Goal: Task Accomplishment & Management: Manage account settings

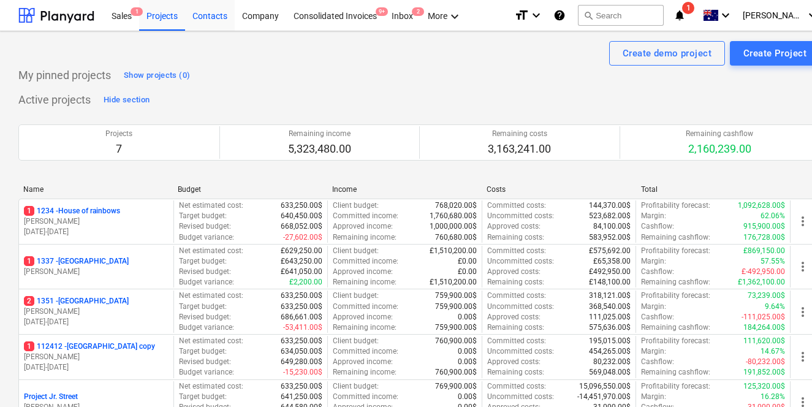
click at [218, 23] on div "Contacts" at bounding box center [210, 14] width 50 height 31
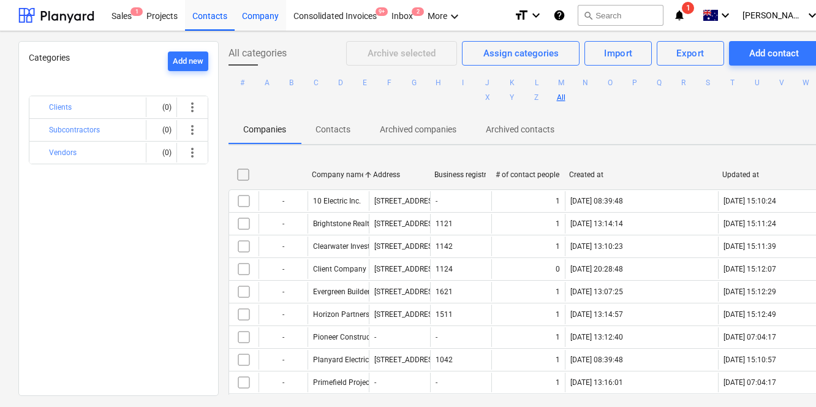
click at [263, 23] on div "Company" at bounding box center [260, 14] width 51 height 31
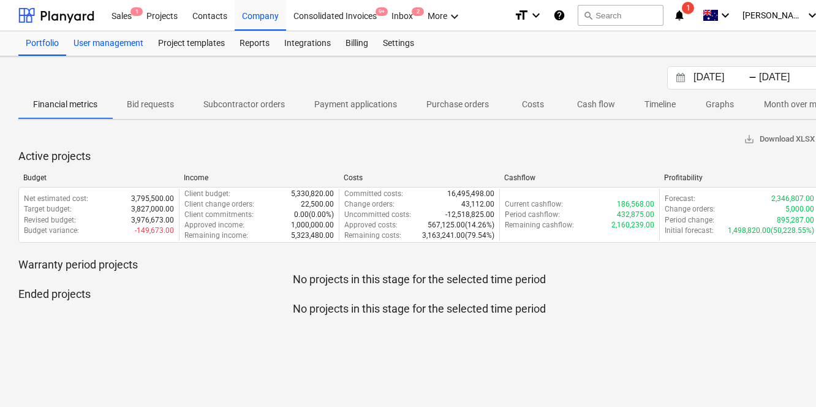
click at [116, 51] on div "User management" at bounding box center [108, 43] width 85 height 25
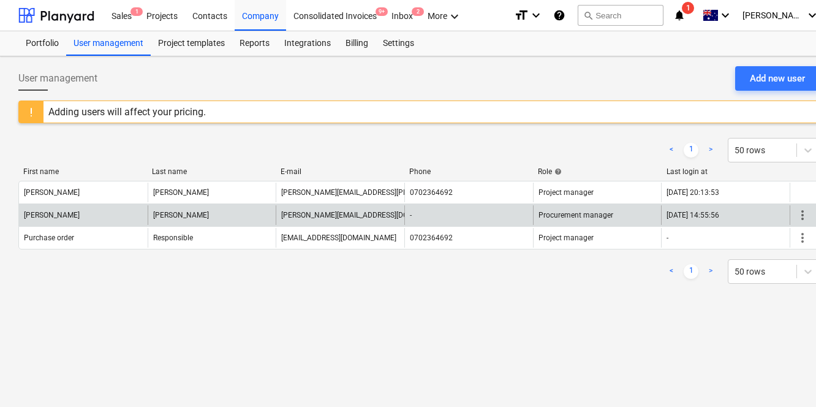
click at [802, 216] on span "more_vert" at bounding box center [802, 215] width 15 height 15
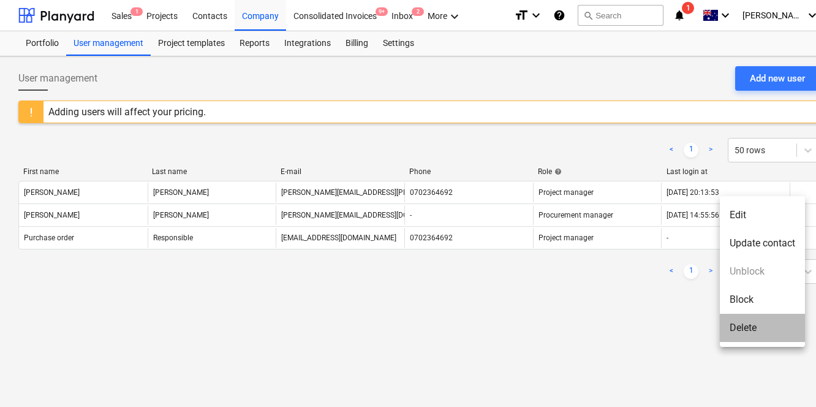
click at [741, 325] on li "Delete" at bounding box center [762, 328] width 85 height 28
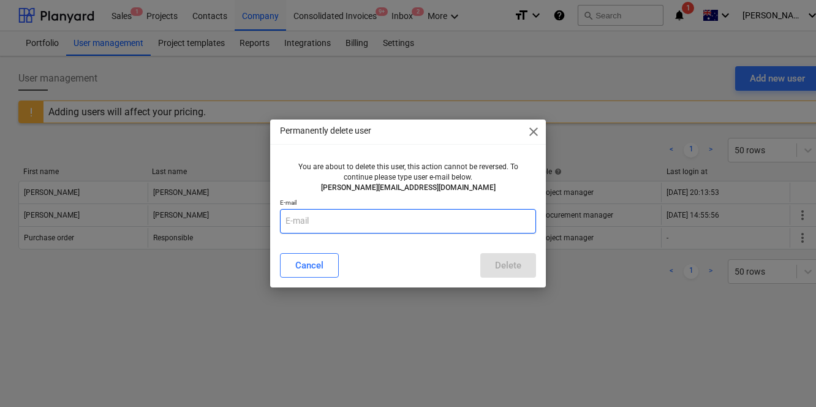
click at [454, 211] on input "text" at bounding box center [408, 221] width 256 height 25
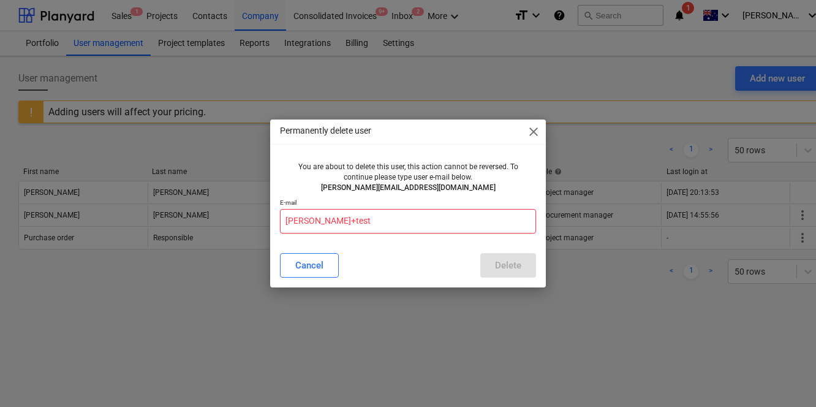
type input "carl+test"
click at [528, 127] on span "close" at bounding box center [533, 131] width 15 height 15
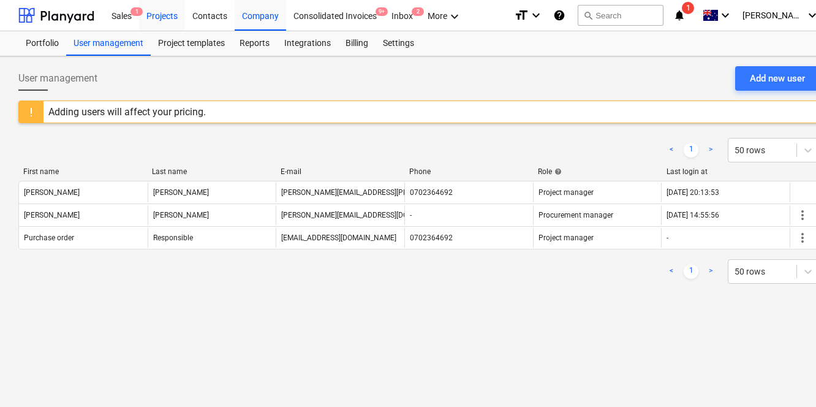
click at [156, 18] on div "Projects" at bounding box center [162, 14] width 46 height 31
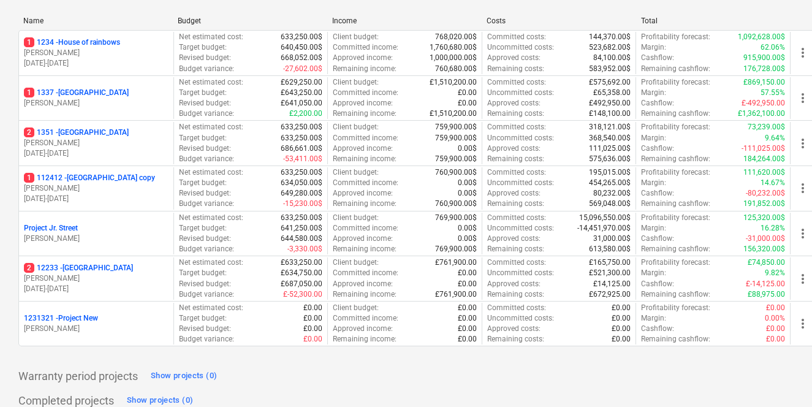
scroll to position [169, 0]
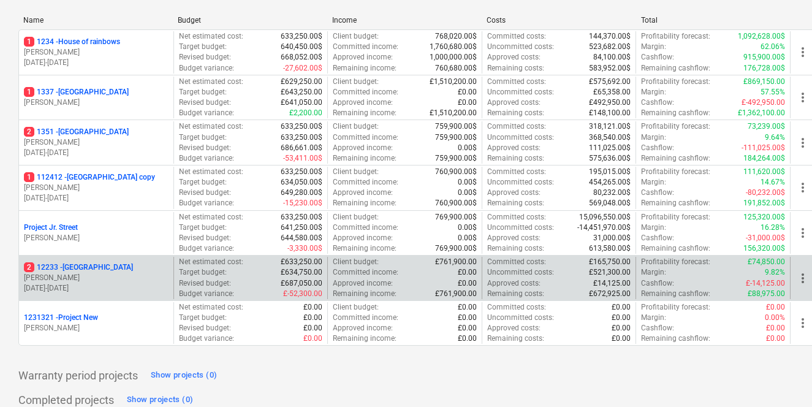
click at [113, 268] on div "2 12233 - West Street" at bounding box center [96, 267] width 145 height 10
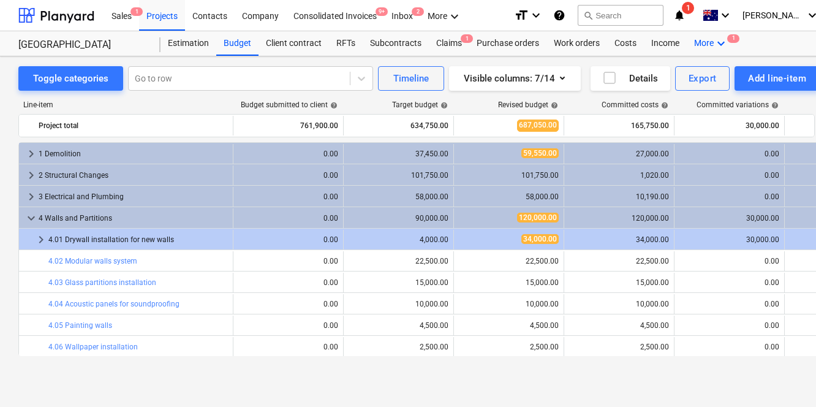
click at [718, 44] on icon "keyboard_arrow_down" at bounding box center [721, 43] width 15 height 15
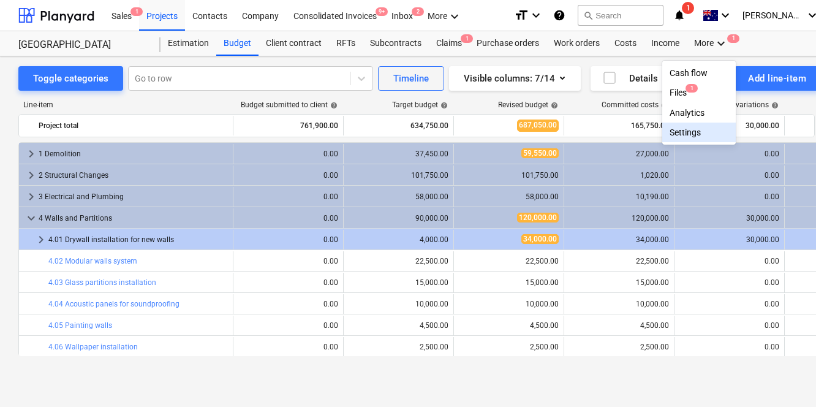
click at [687, 137] on div "Settings" at bounding box center [699, 132] width 59 height 10
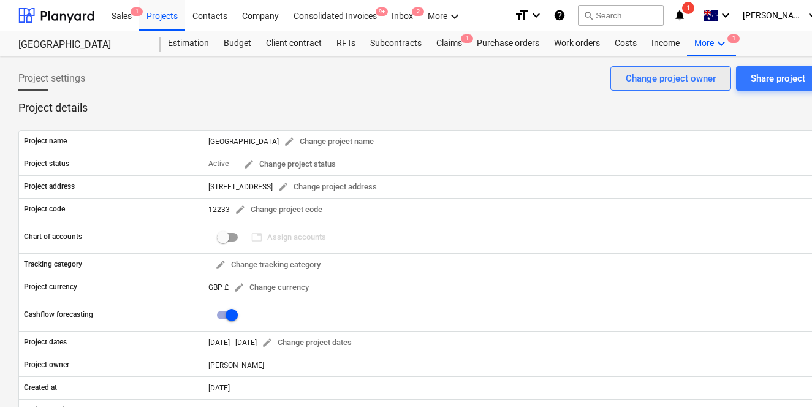
click at [709, 81] on div "Change project owner" at bounding box center [671, 78] width 90 height 16
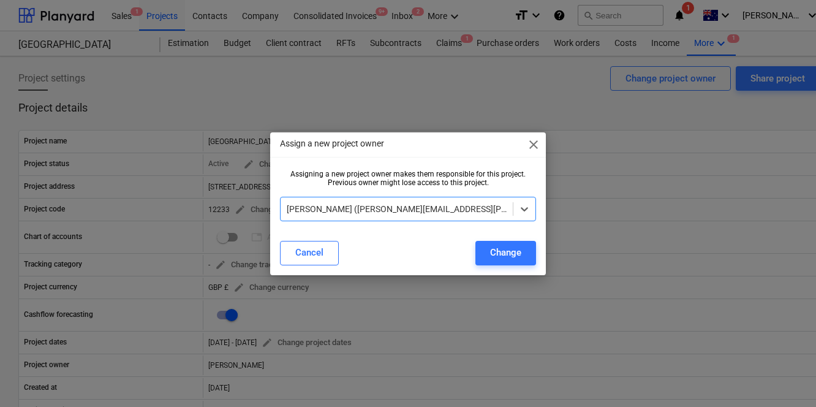
click at [442, 202] on div "[PERSON_NAME] ([PERSON_NAME][EMAIL_ADDRESS][PERSON_NAME][DOMAIN_NAME])" at bounding box center [397, 208] width 232 height 17
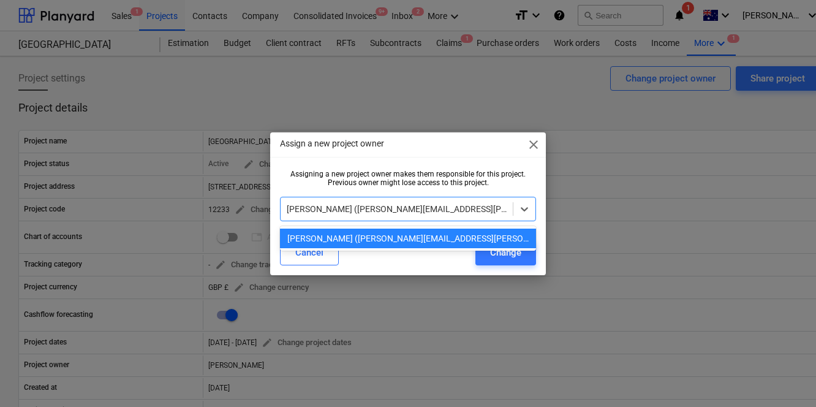
click at [426, 203] on div at bounding box center [397, 209] width 220 height 12
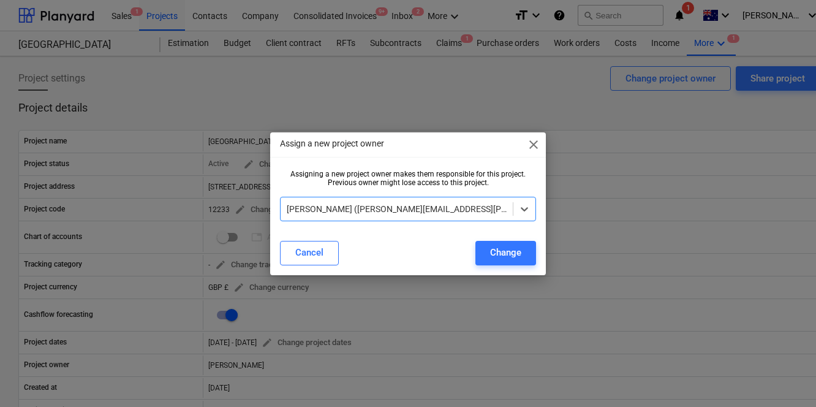
click at [528, 145] on span "close" at bounding box center [533, 144] width 15 height 15
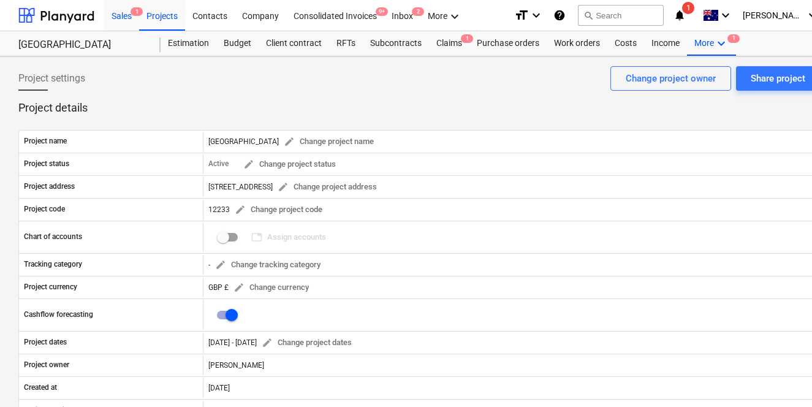
click at [116, 19] on div "Sales 1" at bounding box center [121, 14] width 35 height 31
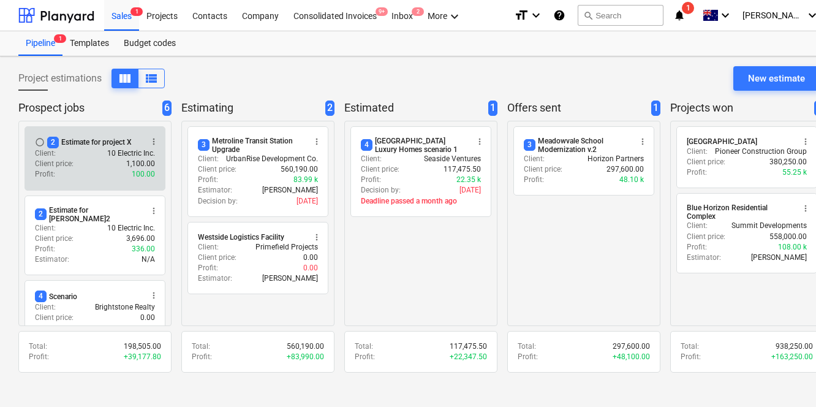
click at [141, 149] on p "10 Electric Inc." at bounding box center [131, 153] width 48 height 10
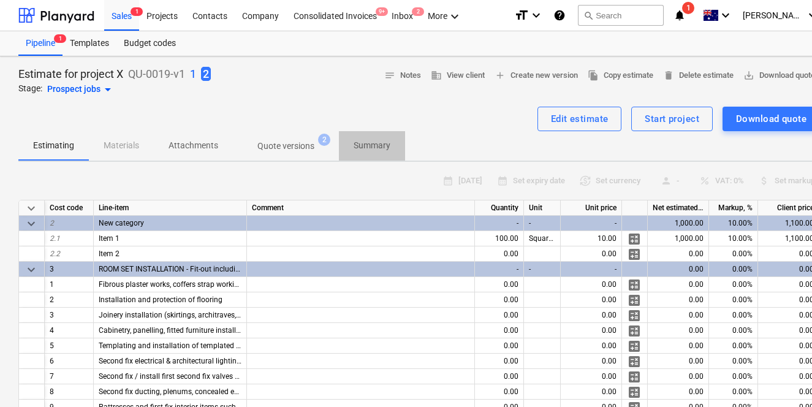
click at [365, 143] on p "Summary" at bounding box center [372, 145] width 37 height 13
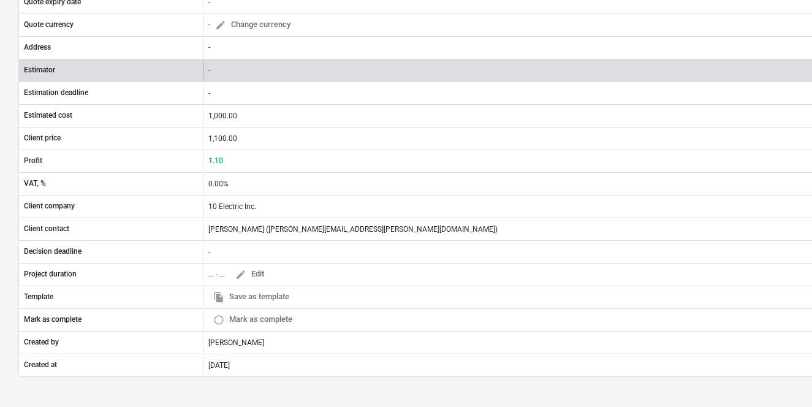
scroll to position [314, 0]
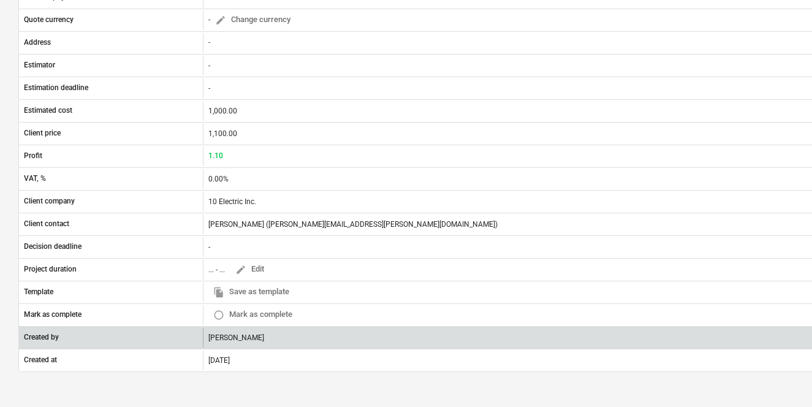
click at [236, 336] on div "[PERSON_NAME]" at bounding box center [511, 338] width 616 height 20
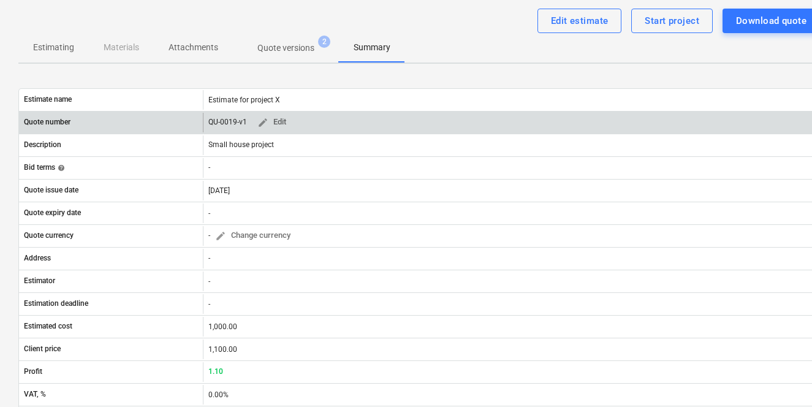
scroll to position [99, 0]
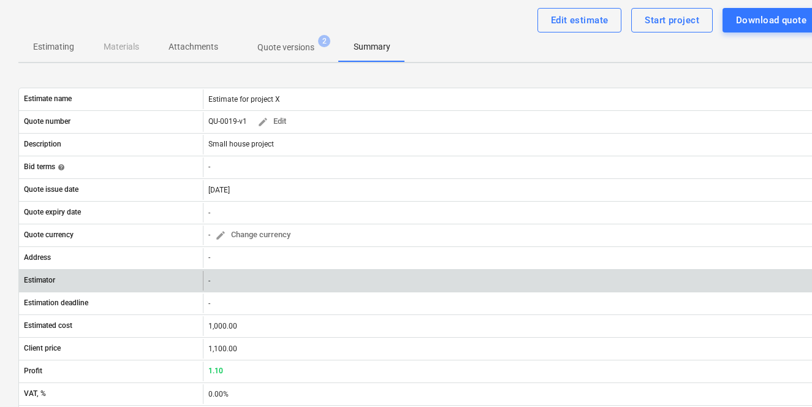
click at [218, 271] on div "-" at bounding box center [511, 281] width 616 height 20
click at [216, 275] on div "-" at bounding box center [511, 281] width 616 height 20
click at [143, 281] on div "Estimator" at bounding box center [111, 281] width 184 height 20
click at [55, 276] on div "Estimator" at bounding box center [111, 281] width 184 height 20
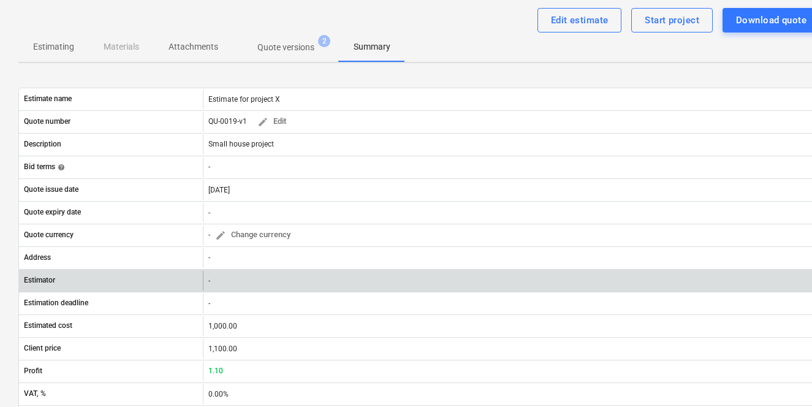
click at [48, 279] on p "Estimator" at bounding box center [39, 280] width 31 height 10
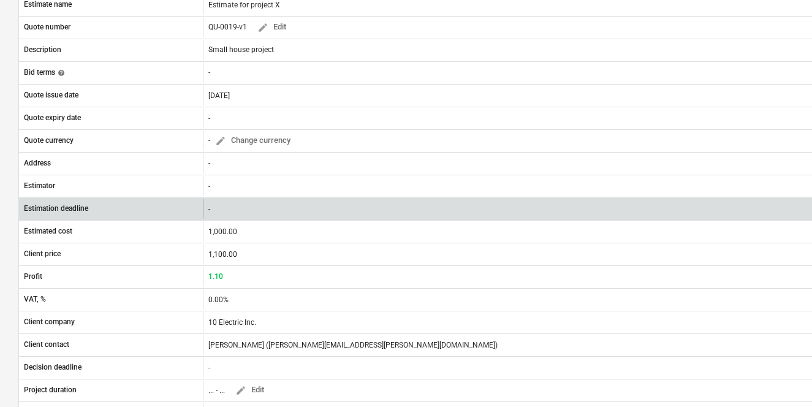
scroll to position [196, 0]
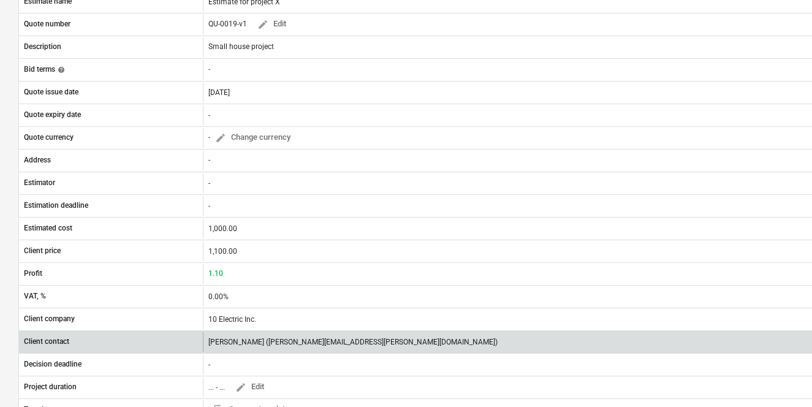
click at [238, 347] on div "Steven Johnson (carl+johnny@planyard.com)" at bounding box center [511, 342] width 616 height 20
click at [214, 333] on div "Steven Johnson (carl+johnny@planyard.com)" at bounding box center [511, 342] width 616 height 20
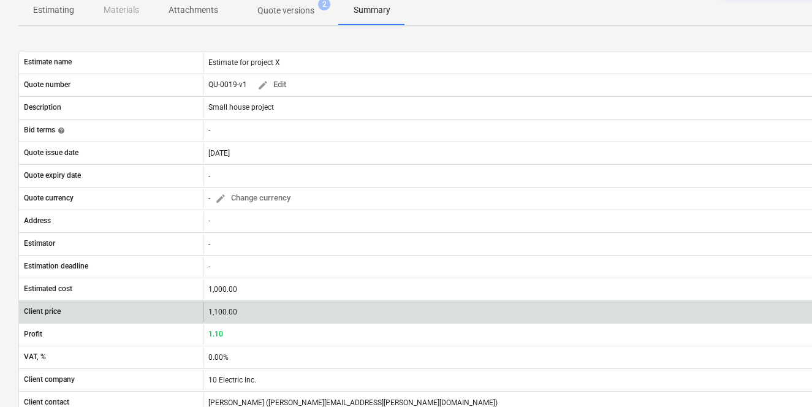
scroll to position [0, 0]
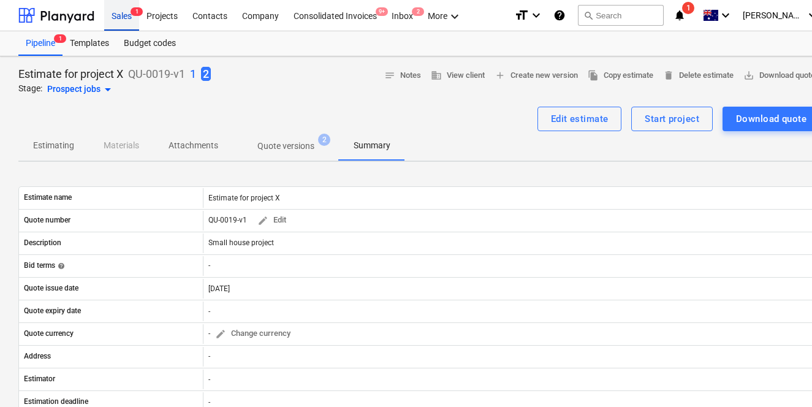
click at [124, 9] on div "Sales 1" at bounding box center [121, 14] width 35 height 31
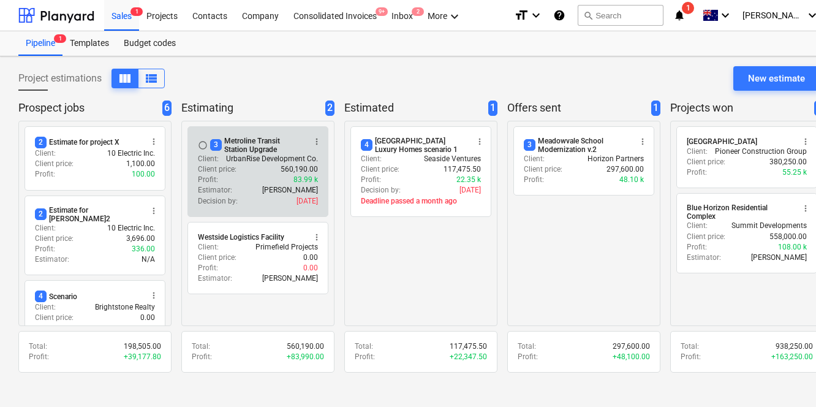
click at [255, 178] on div "Profit : 83.99 k" at bounding box center [258, 180] width 120 height 10
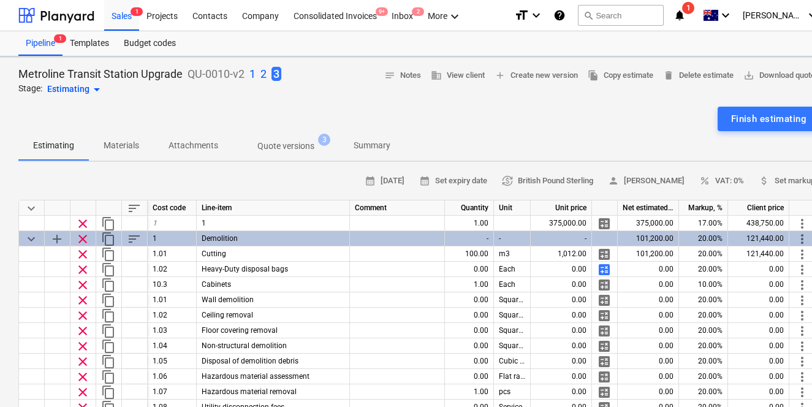
type textarea "x"
click at [381, 151] on p "Summary" at bounding box center [372, 145] width 37 height 13
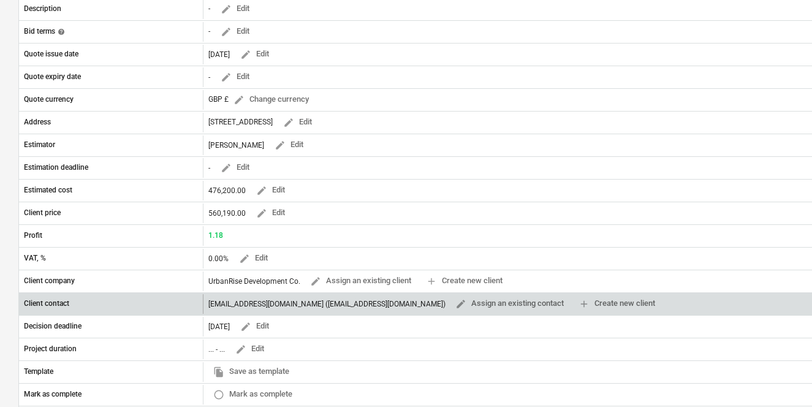
scroll to position [232, 0]
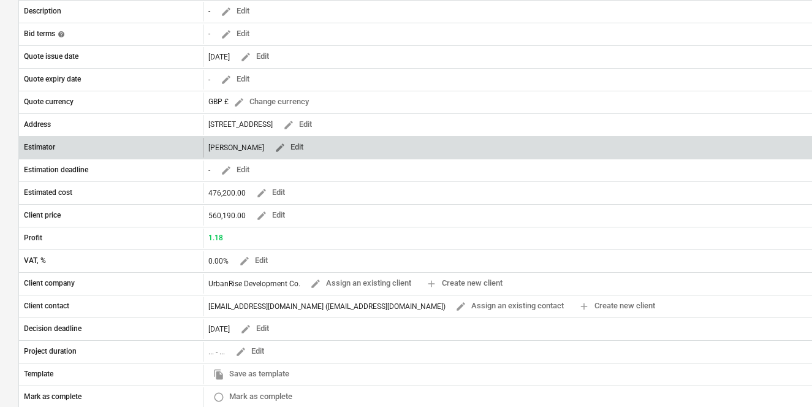
click at [276, 154] on span "edit Edit" at bounding box center [288, 147] width 29 height 14
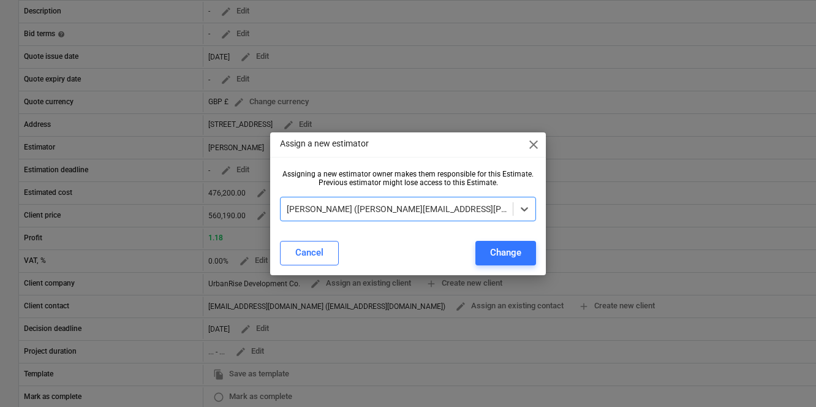
click at [535, 143] on span "close" at bounding box center [533, 144] width 15 height 15
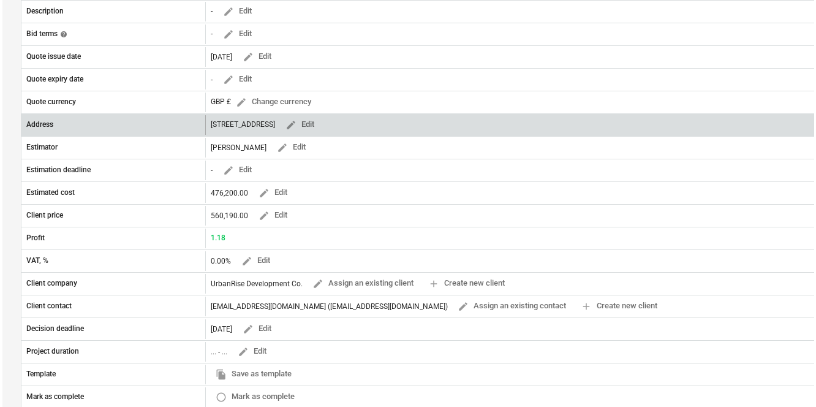
scroll to position [0, 0]
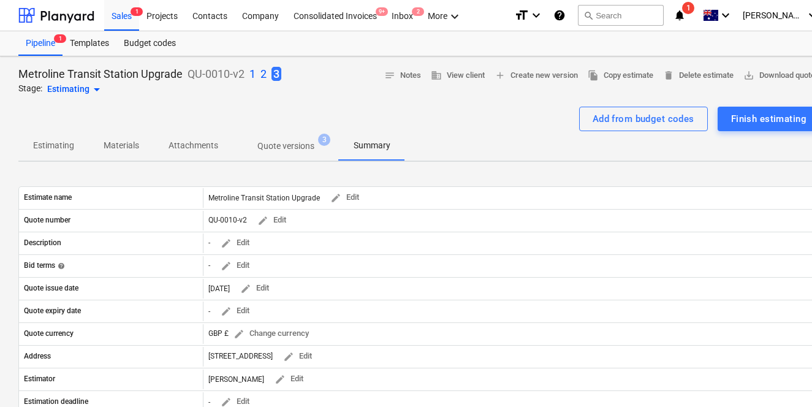
click at [259, 31] on div "Sales 1 Projects Contacts Company Consolidated Invoices 9+ Inbox 2 More keyboar…" at bounding box center [419, 15] width 838 height 31
click at [259, 28] on div "Company" at bounding box center [260, 14] width 51 height 31
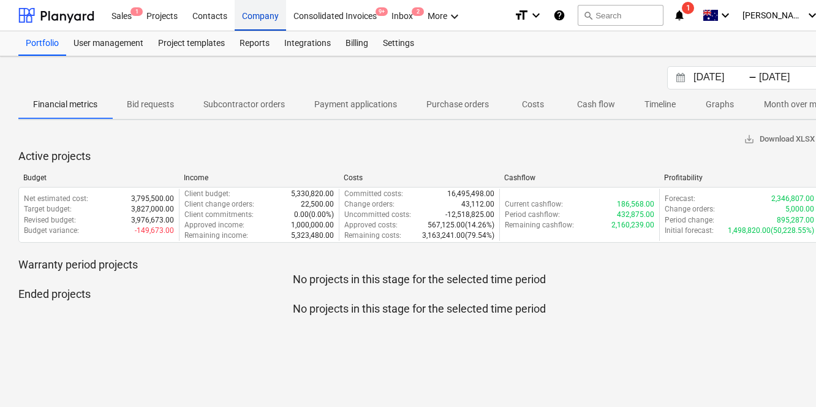
click at [254, 24] on div "Company" at bounding box center [260, 14] width 51 height 31
click at [142, 42] on div "User management" at bounding box center [108, 43] width 85 height 25
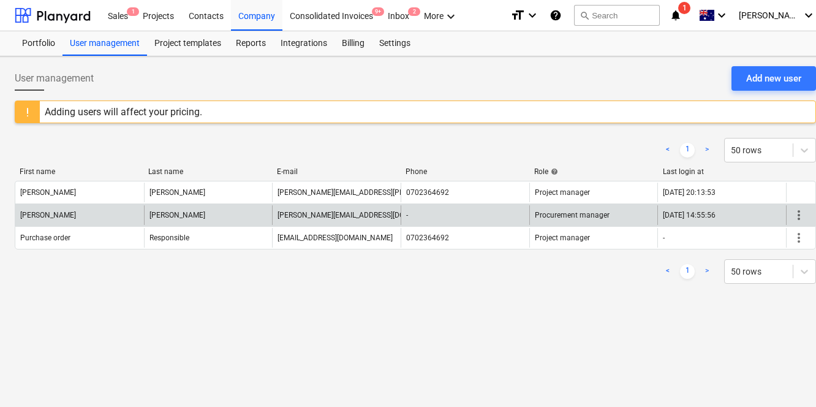
scroll to position [0, 1]
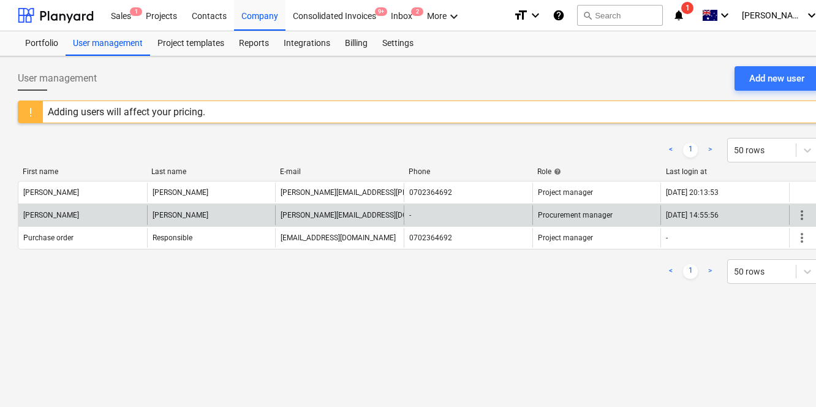
click at [799, 213] on span "more_vert" at bounding box center [802, 215] width 15 height 15
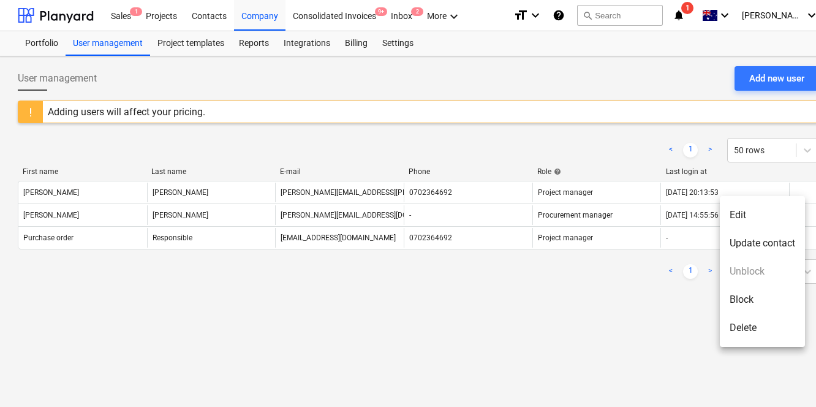
click at [731, 324] on li "Delete" at bounding box center [762, 328] width 85 height 28
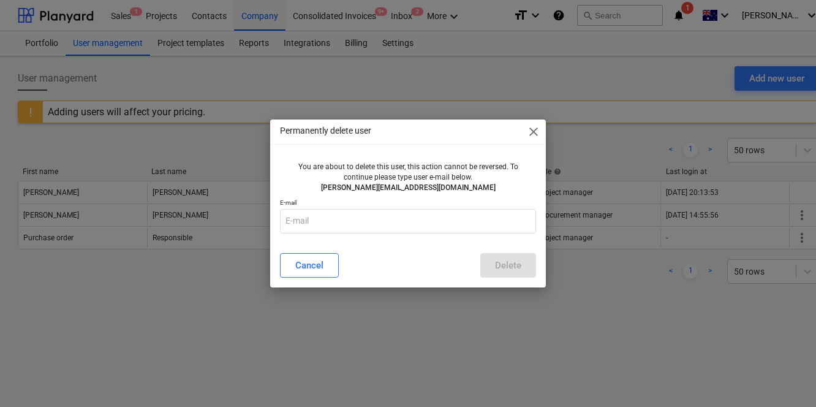
click at [540, 132] on span "close" at bounding box center [533, 131] width 15 height 15
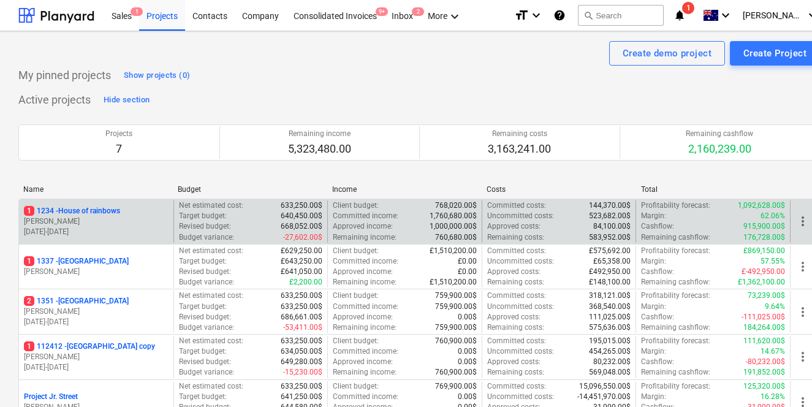
click at [126, 227] on p "[DATE] - [DATE]" at bounding box center [96, 232] width 145 height 10
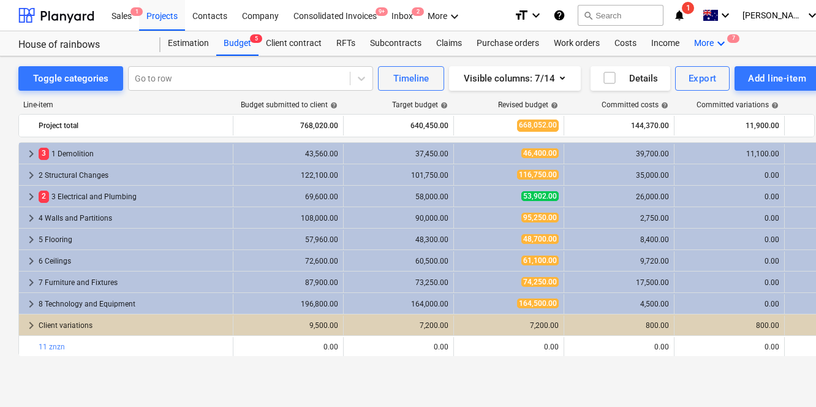
click at [705, 39] on div "More keyboard_arrow_down 7" at bounding box center [711, 43] width 49 height 25
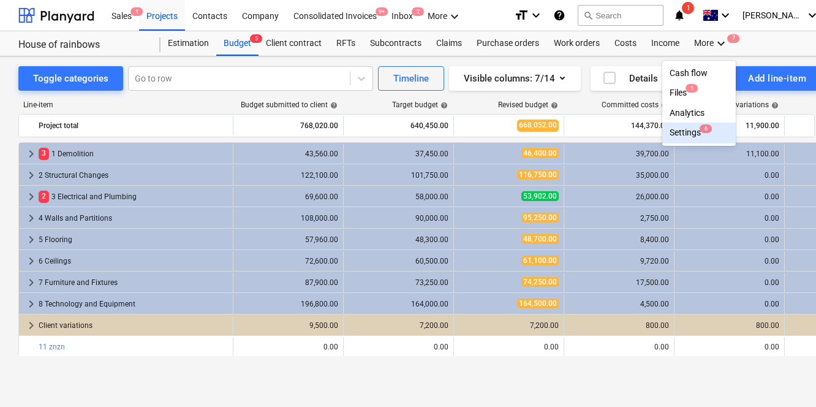
click at [680, 134] on div "Settings 6" at bounding box center [699, 132] width 59 height 10
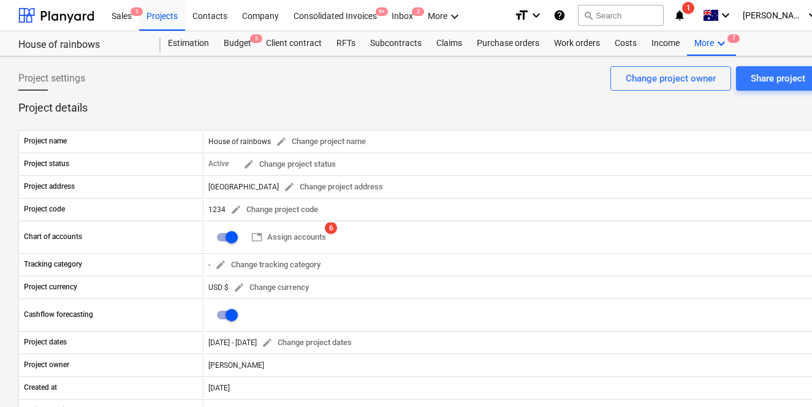
scroll to position [0, 26]
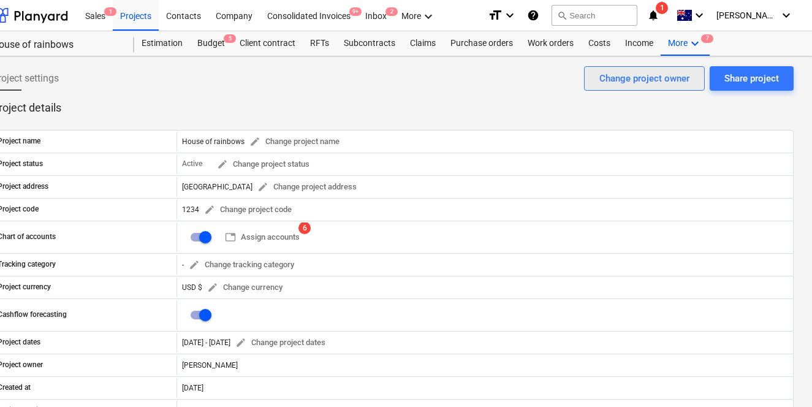
click at [618, 81] on div "Change project owner" at bounding box center [644, 78] width 90 height 16
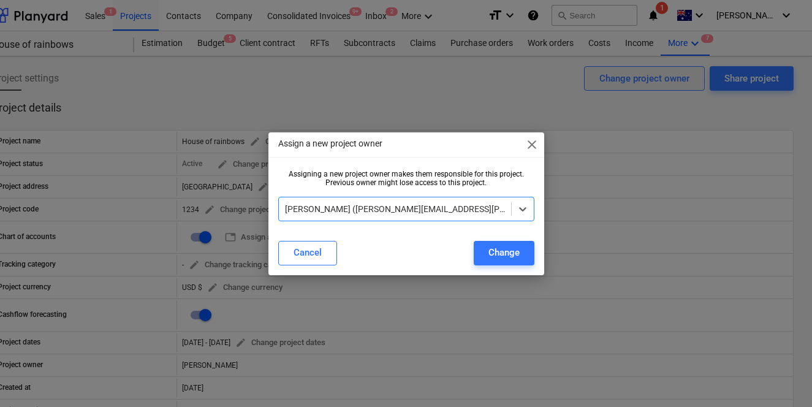
scroll to position [0, 22]
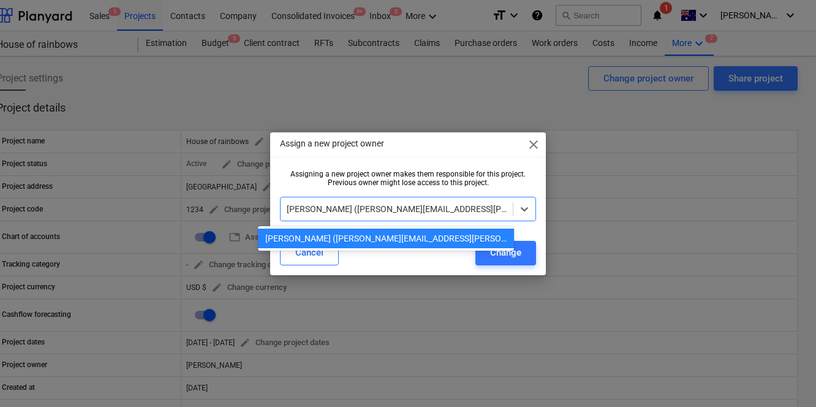
click at [478, 210] on div at bounding box center [397, 209] width 220 height 12
click at [475, 200] on div "[PERSON_NAME] ([PERSON_NAME][EMAIL_ADDRESS][PERSON_NAME][DOMAIN_NAME])" at bounding box center [397, 208] width 232 height 17
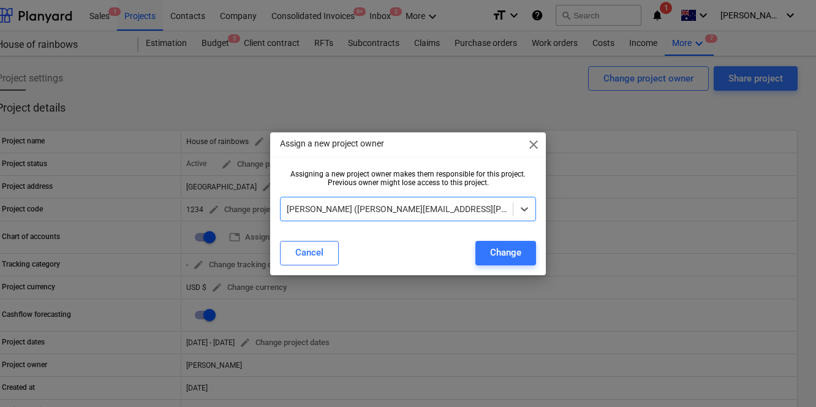
click at [531, 148] on span "close" at bounding box center [533, 144] width 15 height 15
